Goal: Navigation & Orientation: Find specific page/section

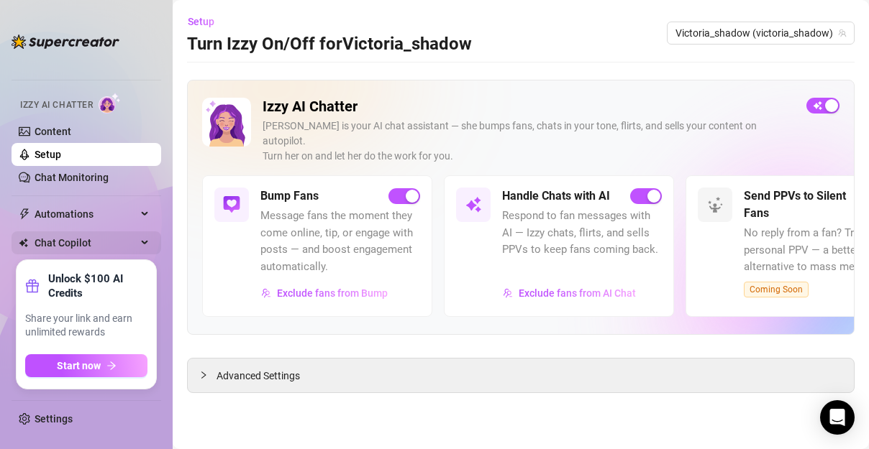
scroll to position [17, 0]
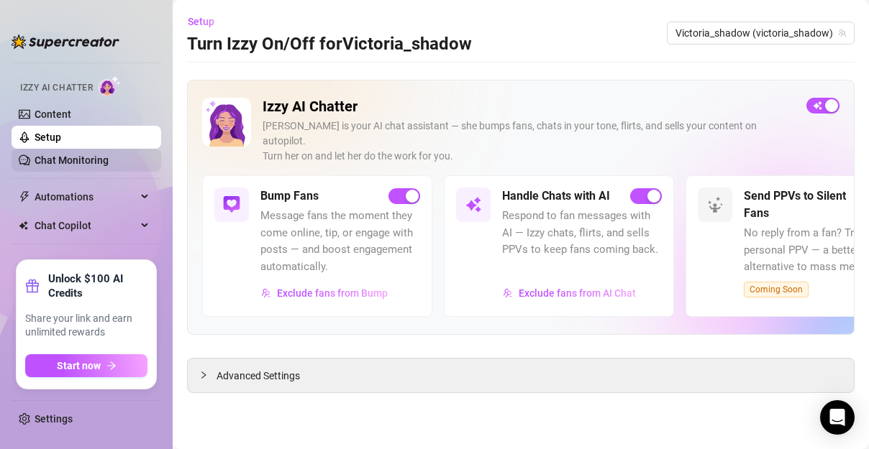
click at [104, 157] on link "Chat Monitoring" at bounding box center [72, 161] width 74 height 12
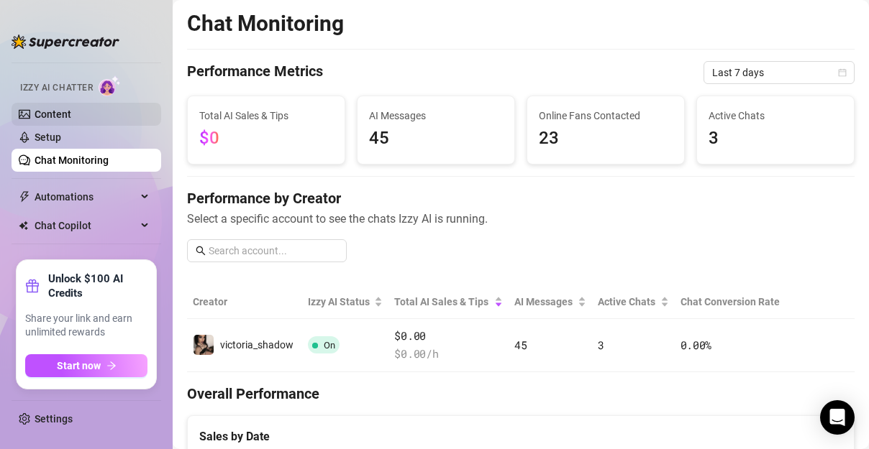
click at [71, 120] on link "Content" at bounding box center [53, 115] width 37 height 12
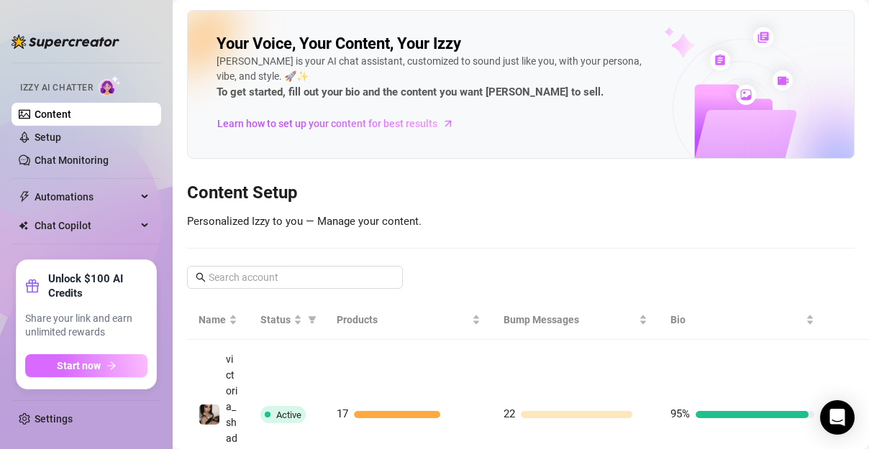
click at [91, 371] on span "Start now" at bounding box center [79, 366] width 44 height 12
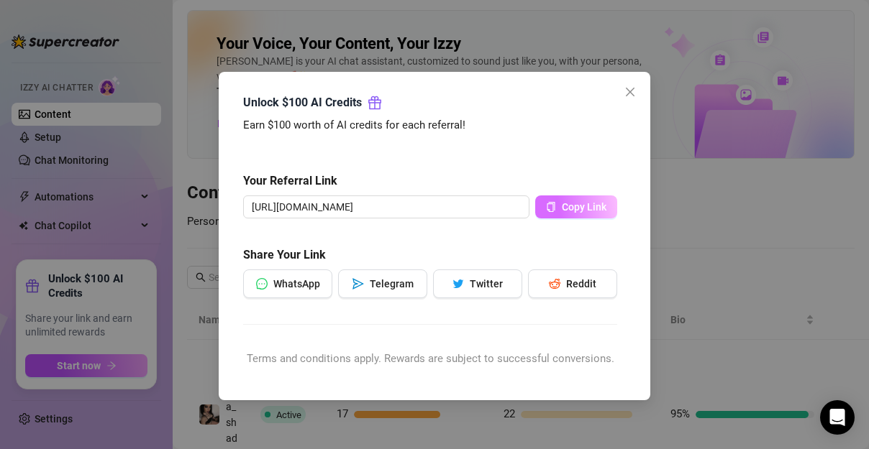
click at [586, 214] on button "Copy Link" at bounding box center [576, 207] width 82 height 23
click at [635, 94] on icon "close" at bounding box center [630, 92] width 12 height 12
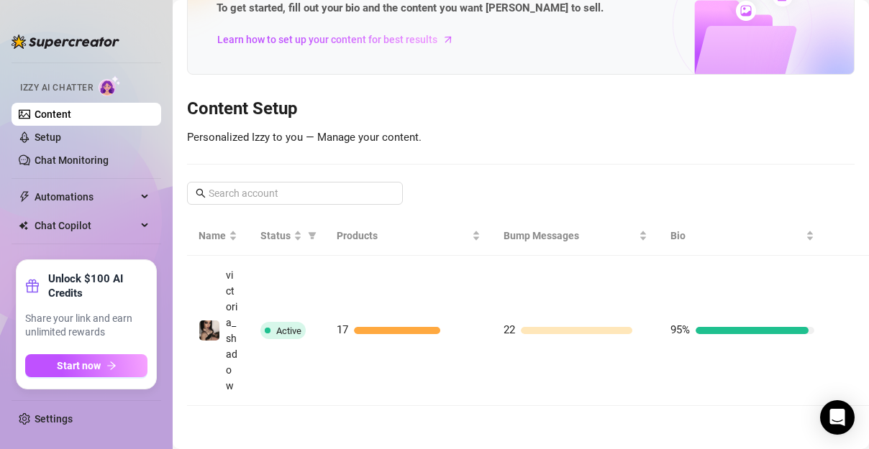
scroll to position [4, 0]
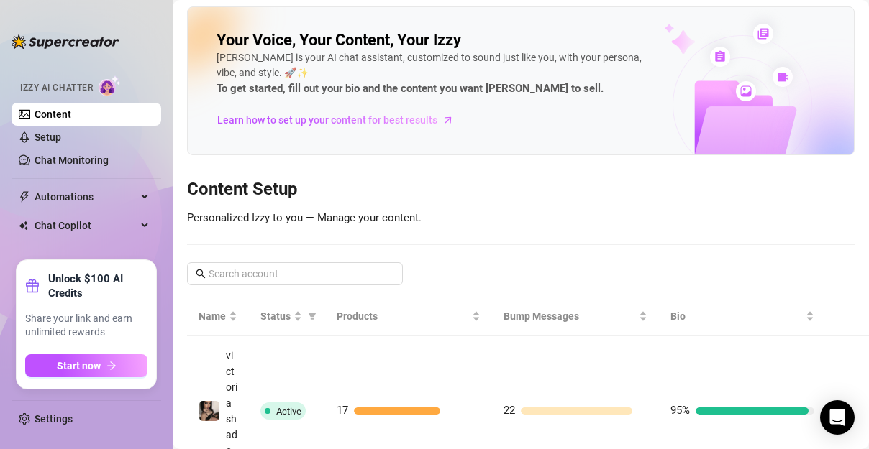
click at [80, 173] on ul "Home Creator Analytics Team Analytics Izzy AI Chatter Content Setup Chat Monito…" at bounding box center [87, 155] width 150 height 198
click at [85, 161] on link "Chat Monitoring" at bounding box center [72, 161] width 74 height 12
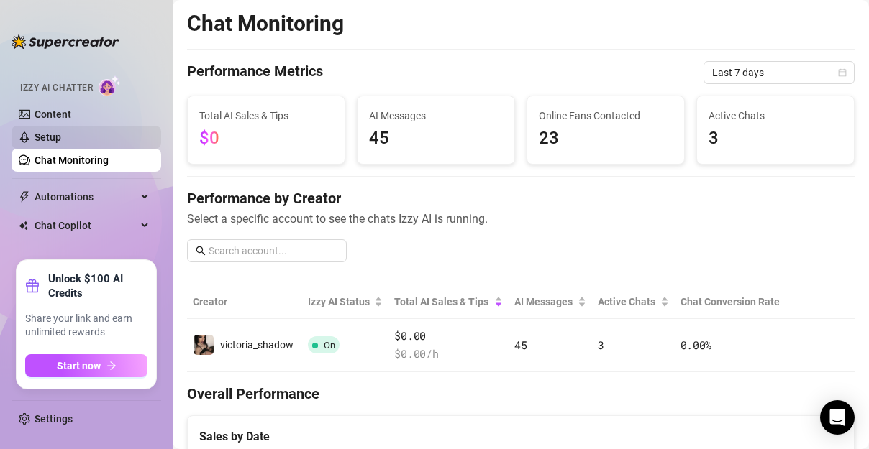
click at [61, 134] on link "Setup" at bounding box center [48, 138] width 27 height 12
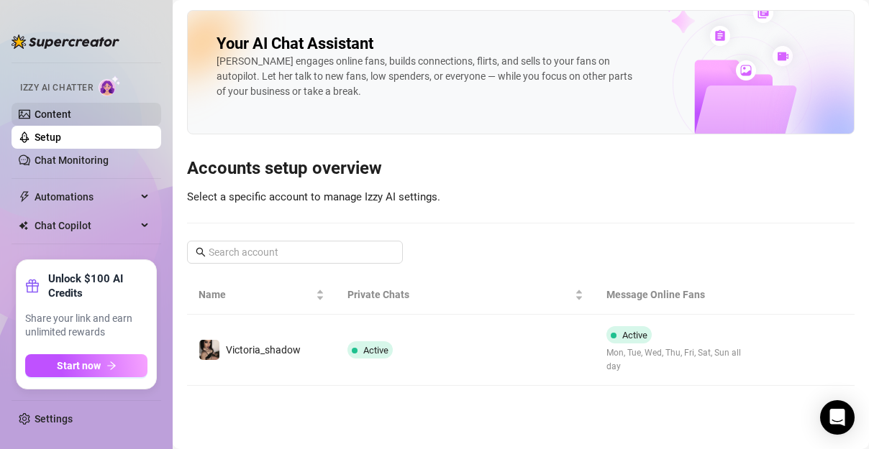
click at [71, 109] on link "Content" at bounding box center [53, 115] width 37 height 12
